Goal: Information Seeking & Learning: Learn about a topic

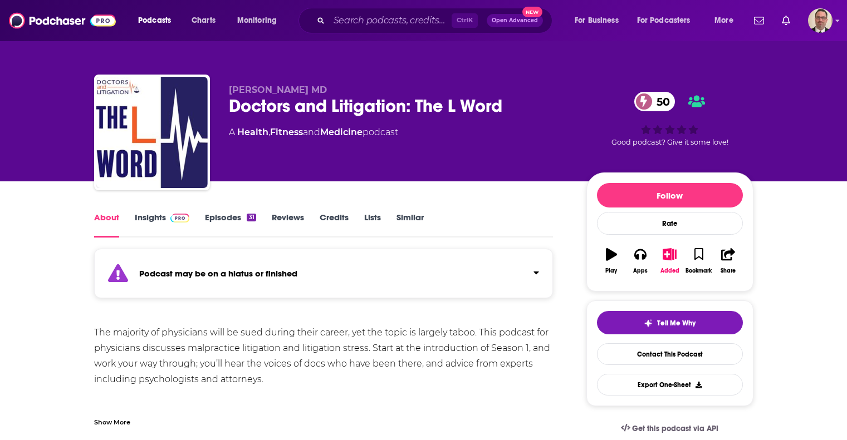
click at [163, 219] on link "Insights" at bounding box center [162, 225] width 55 height 26
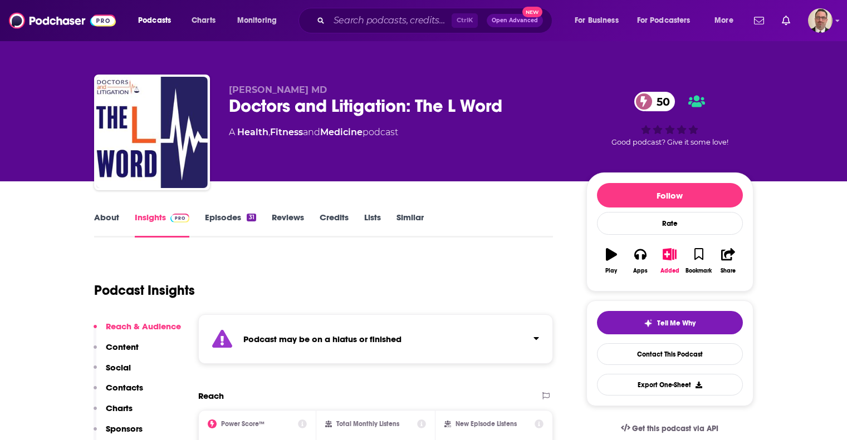
click at [110, 217] on link "About" at bounding box center [106, 225] width 25 height 26
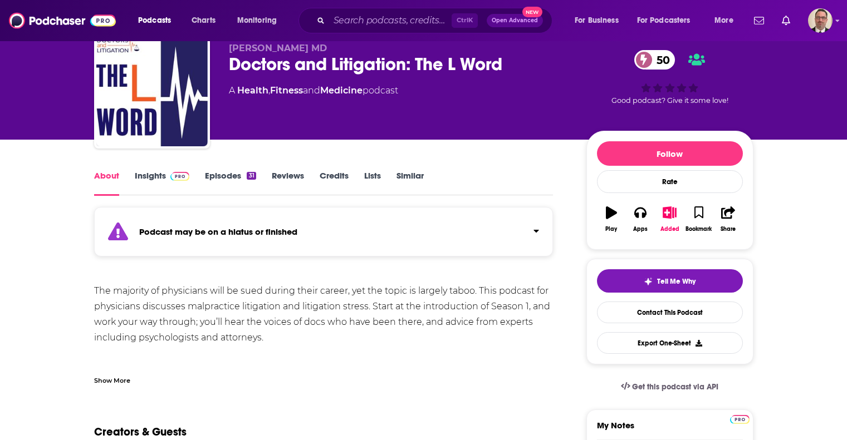
scroll to position [56, 0]
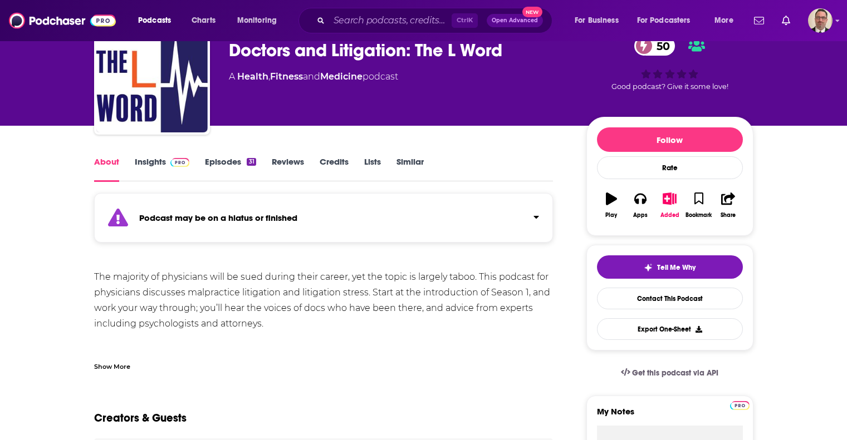
click at [115, 369] on div "Show More" at bounding box center [112, 366] width 36 height 11
click at [218, 161] on link "Episodes 31" at bounding box center [230, 169] width 51 height 26
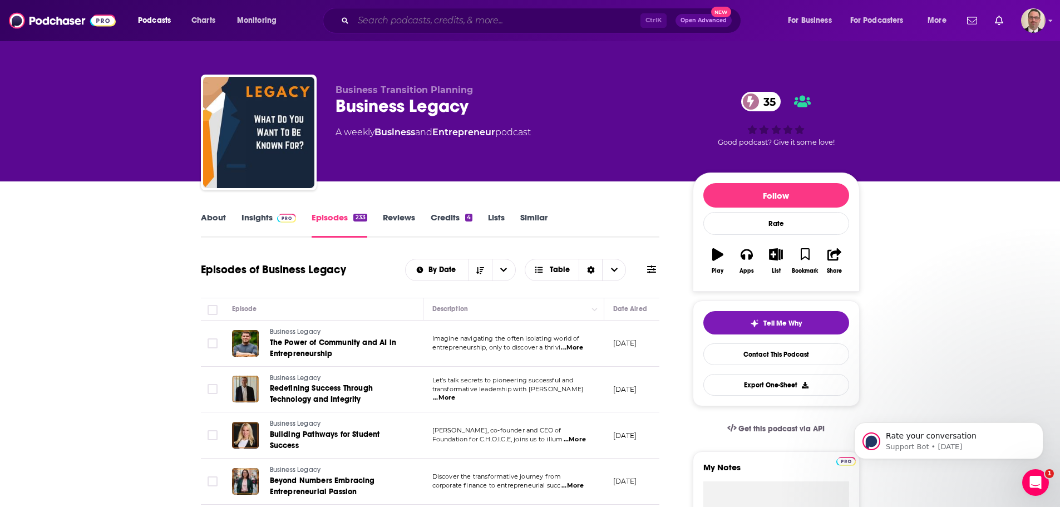
click at [395, 24] on input "Search podcasts, credits, & more..." at bounding box center [496, 21] width 287 height 18
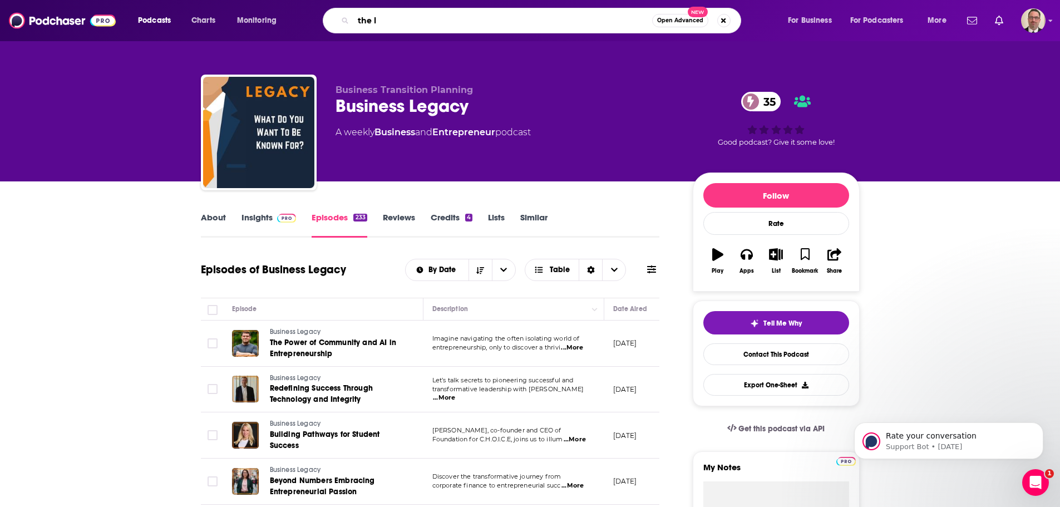
click at [381, 21] on input "the l" at bounding box center [502, 21] width 299 height 18
type input "the l word"
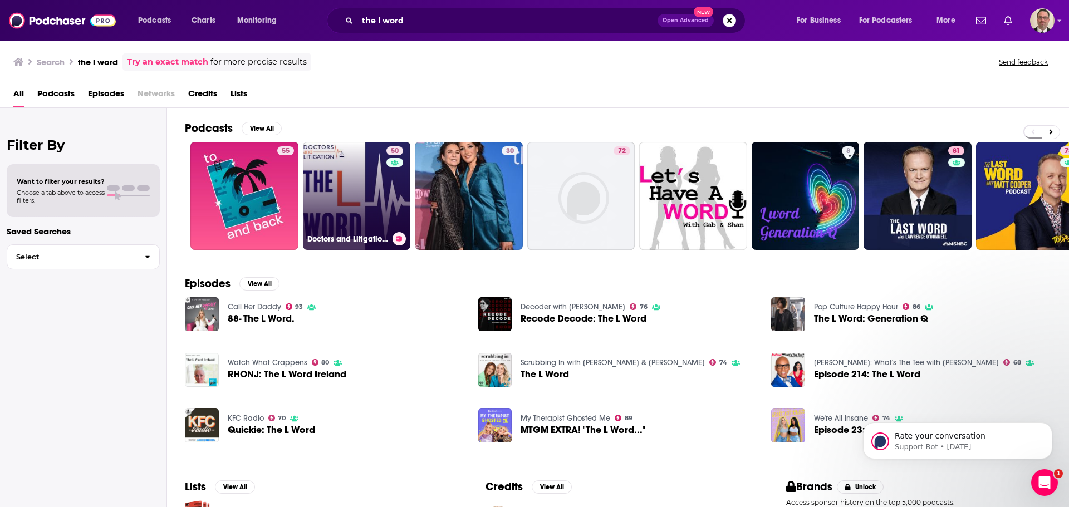
click at [338, 194] on link "50 Doctors and Litigation: The L Word" at bounding box center [357, 196] width 108 height 108
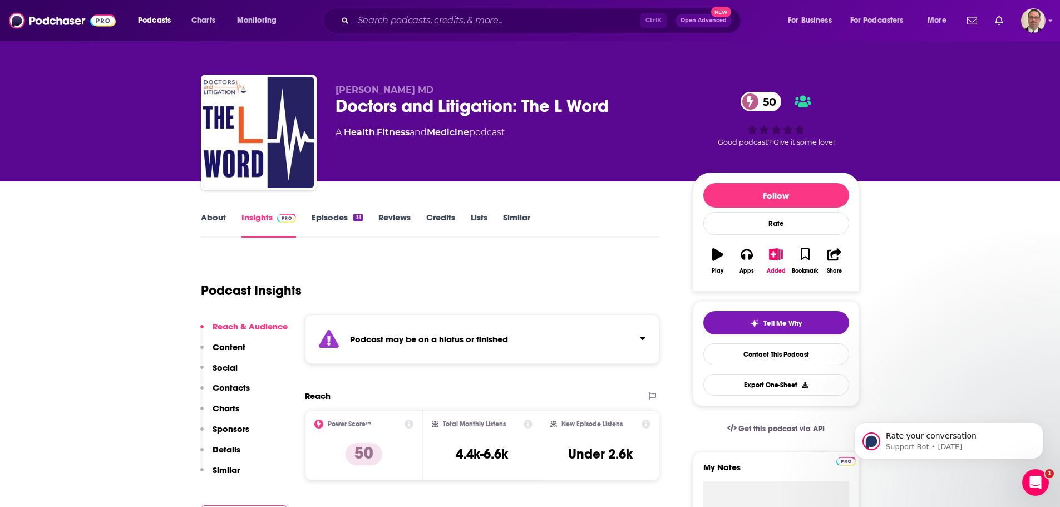
click at [341, 216] on link "Episodes 31" at bounding box center [337, 225] width 51 height 26
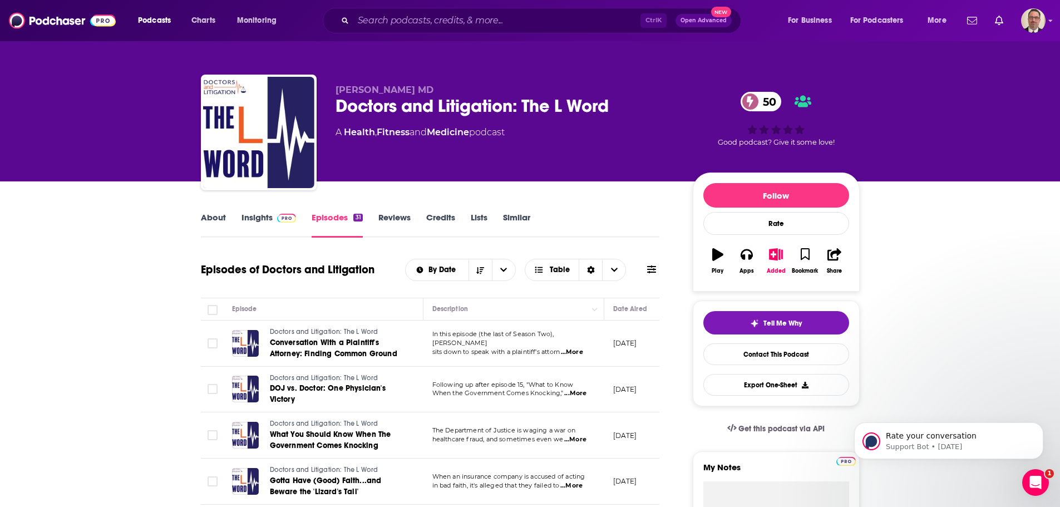
click at [261, 218] on link "Insights" at bounding box center [269, 225] width 55 height 26
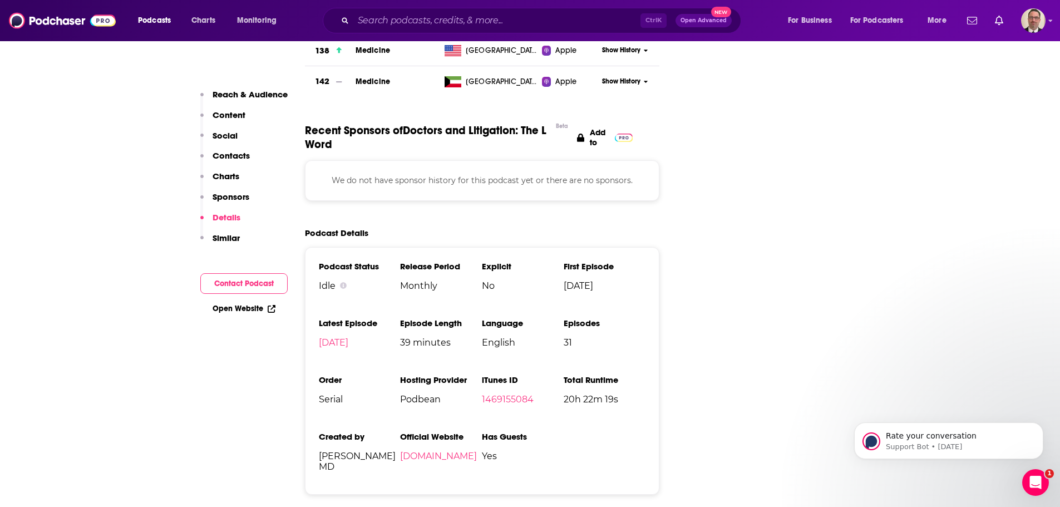
scroll to position [1447, 0]
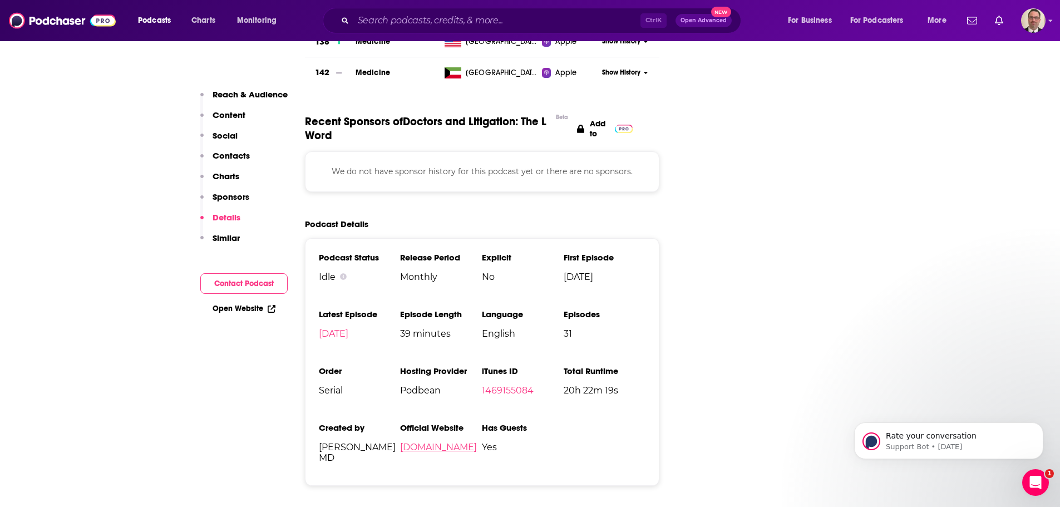
click at [451, 442] on link "[DOMAIN_NAME]" at bounding box center [438, 447] width 77 height 11
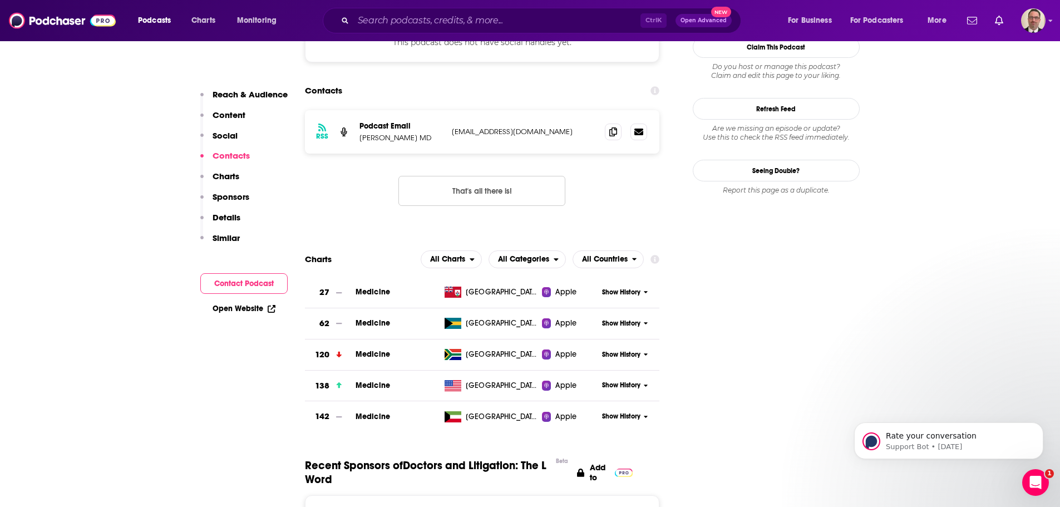
scroll to position [1392, 0]
